Goal: Task Accomplishment & Management: Manage account settings

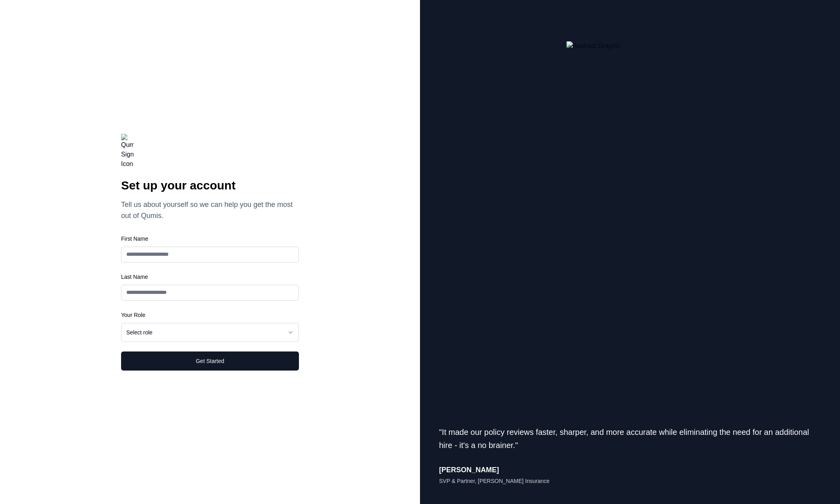
click at [154, 254] on input "First Name" at bounding box center [210, 254] width 178 height 16
type input "*"
click at [155, 296] on input "First Name" at bounding box center [210, 293] width 178 height 16
type input "*"
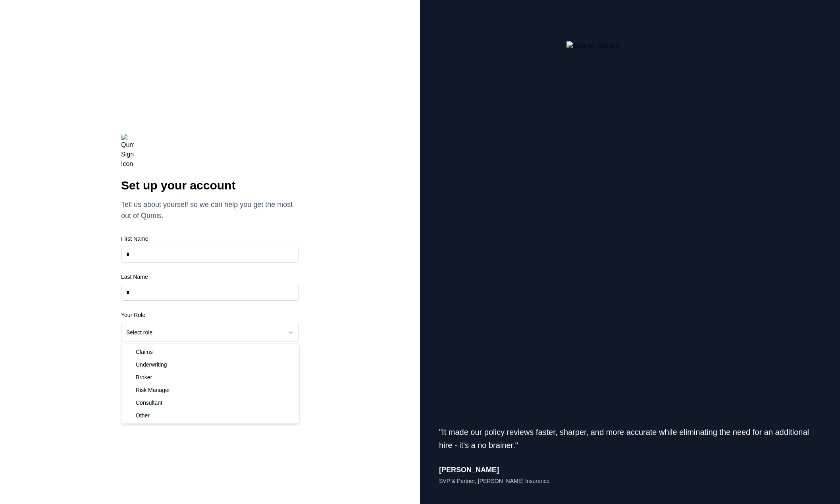
click at [155, 331] on html "**********" at bounding box center [420, 252] width 840 height 504
select select "**********"
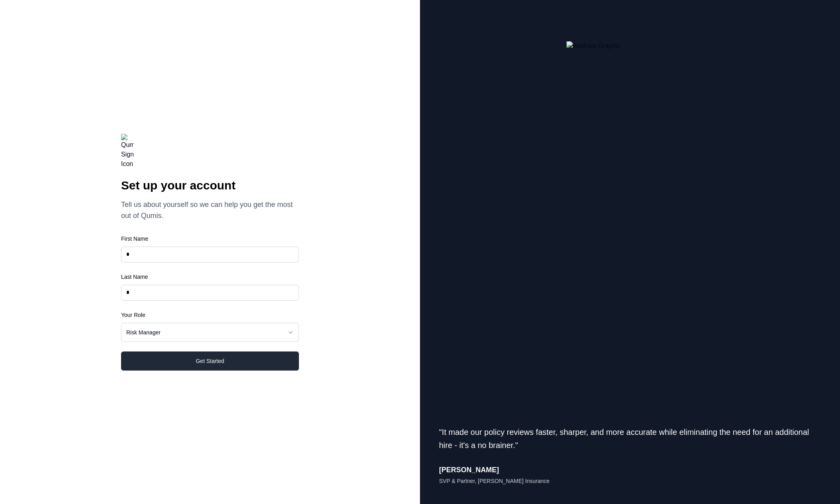
click at [235, 357] on button "Get Started" at bounding box center [210, 360] width 178 height 19
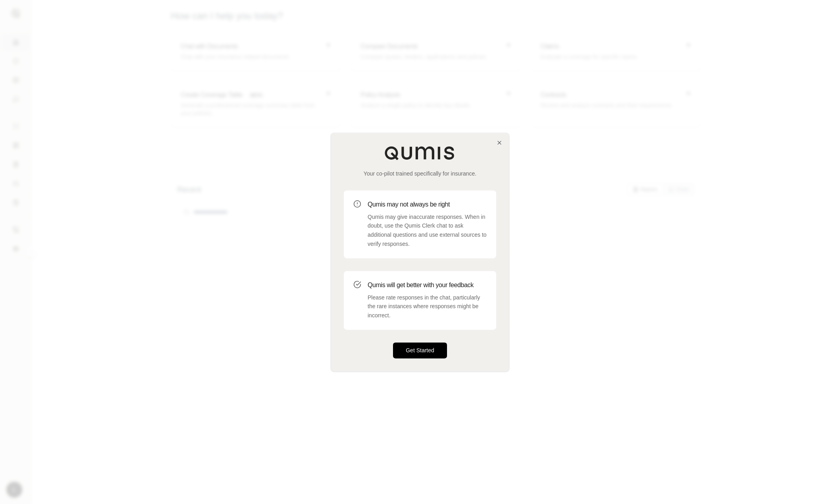
click at [430, 351] on button "Get Started" at bounding box center [420, 350] width 54 height 16
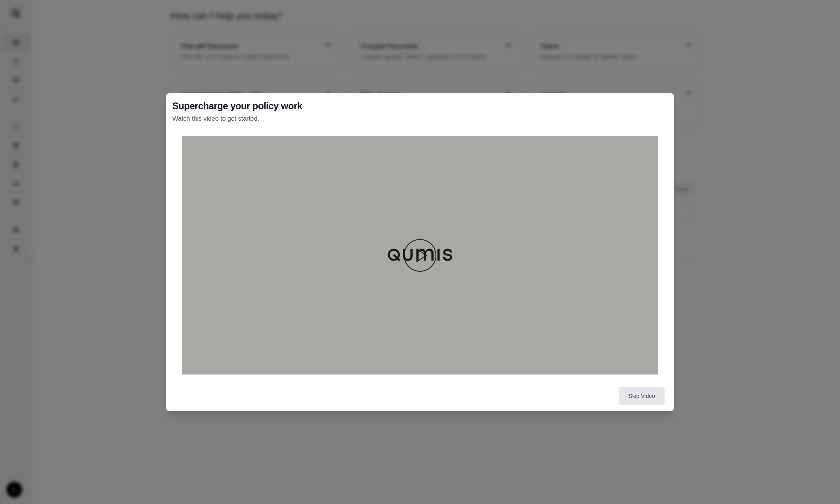
click at [427, 257] on img at bounding box center [420, 255] width 38 height 38
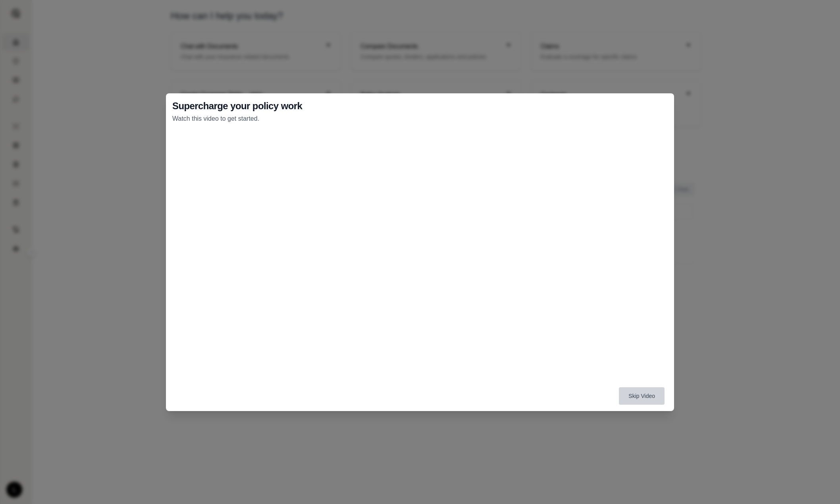
click at [648, 396] on button "Skip Video" at bounding box center [642, 395] width 46 height 17
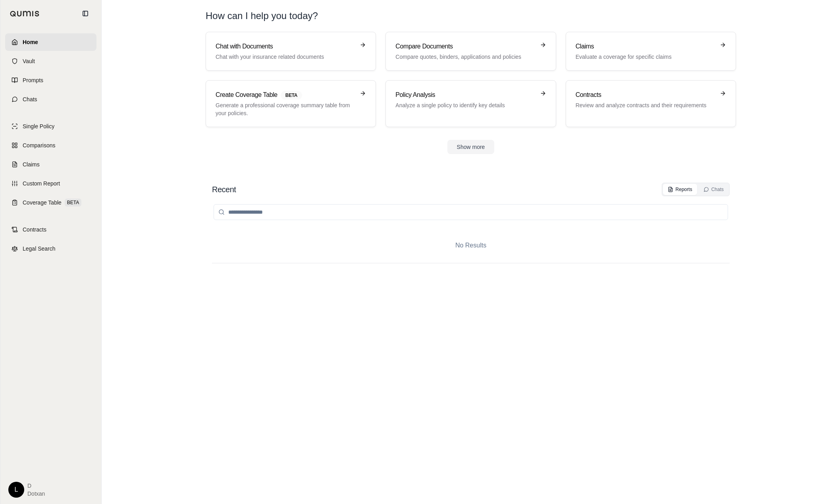
click at [14, 490] on html "Home Vault Prompts Chats Single Policy Comparisons Claims Custom Report Coverag…" at bounding box center [420, 252] width 840 height 504
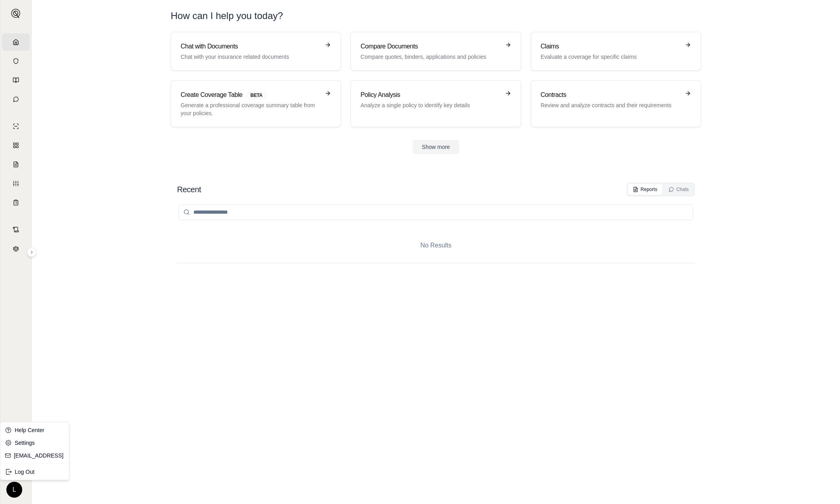
click at [108, 408] on html "Home Vault Prompts Chats Single Policy Comparisons Claims Custom Report Coverag…" at bounding box center [420, 252] width 840 height 504
click at [18, 486] on html "Home Vault Prompts Chats Single Policy Comparisons Claims Custom Report Coverag…" at bounding box center [420, 252] width 840 height 504
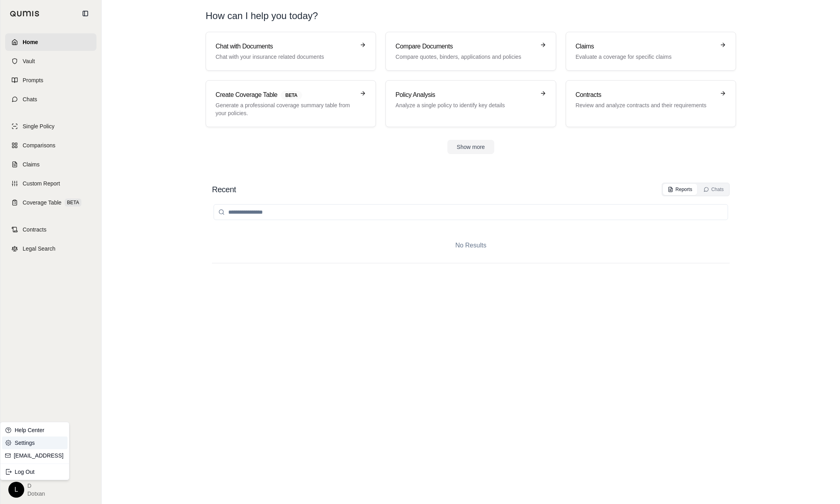
click at [20, 443] on link "Settings" at bounding box center [34, 442] width 65 height 13
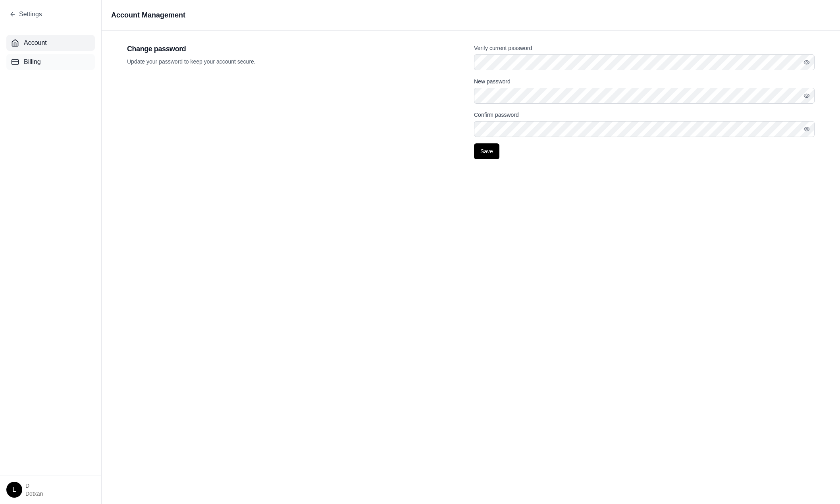
click at [20, 58] on button "Billing" at bounding box center [50, 62] width 89 height 16
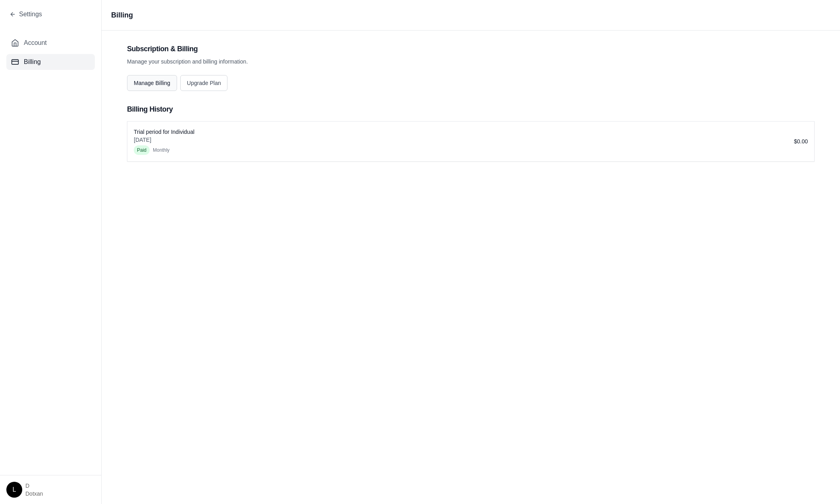
click at [156, 83] on button "Manage Billing" at bounding box center [152, 83] width 50 height 16
